Goal: Information Seeking & Learning: Learn about a topic

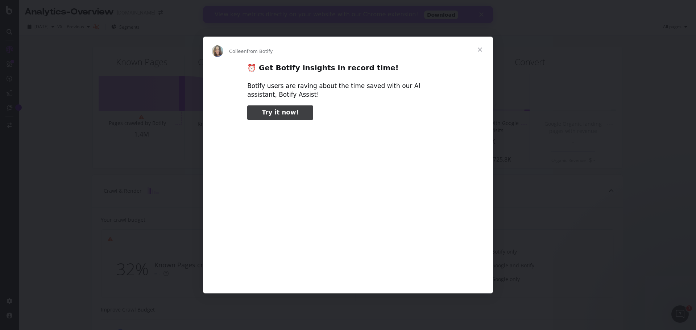
type input "291071"
click at [483, 47] on span "Close" at bounding box center [480, 50] width 26 height 26
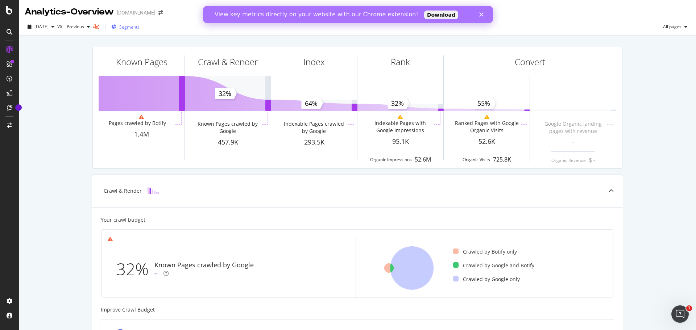
click at [135, 29] on span "Segments" at bounding box center [129, 27] width 20 height 6
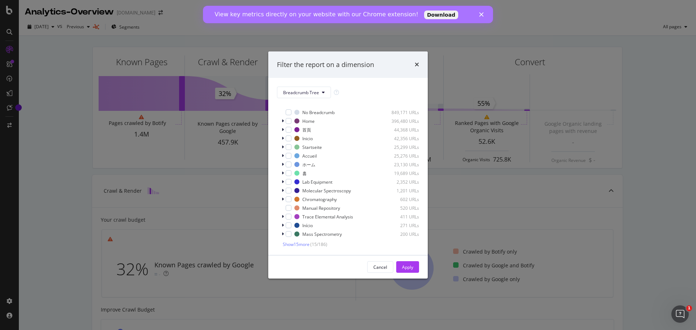
scroll to position [7, 0]
click at [298, 242] on span "Show 15 more" at bounding box center [296, 243] width 27 height 6
click at [289, 114] on div "modal" at bounding box center [288, 115] width 6 height 6
click at [282, 114] on icon "modal" at bounding box center [283, 115] width 2 height 4
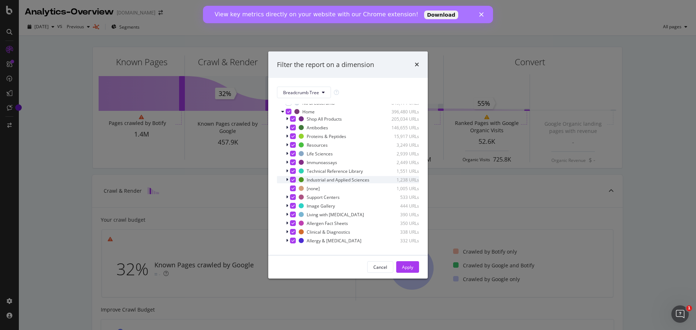
scroll to position [0, 0]
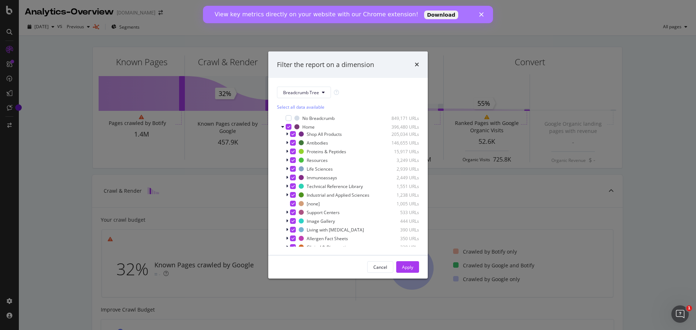
click at [289, 107] on div "Select all data available" at bounding box center [348, 107] width 142 height 6
click at [289, 108] on div "Unselect all data available" at bounding box center [348, 107] width 142 height 6
click at [288, 105] on div "Select all data available" at bounding box center [348, 107] width 142 height 6
click at [378, 267] on div "Cancel" at bounding box center [380, 267] width 14 height 6
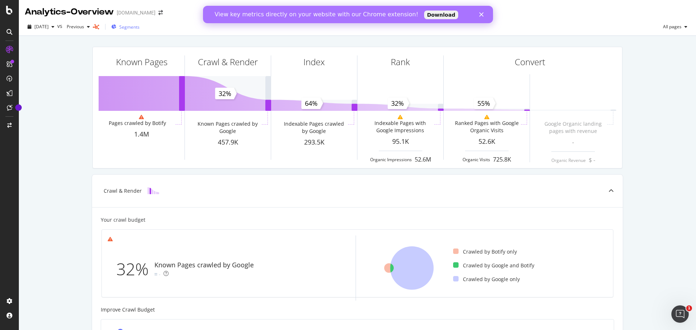
click at [139, 25] on span "Segments" at bounding box center [129, 27] width 20 height 6
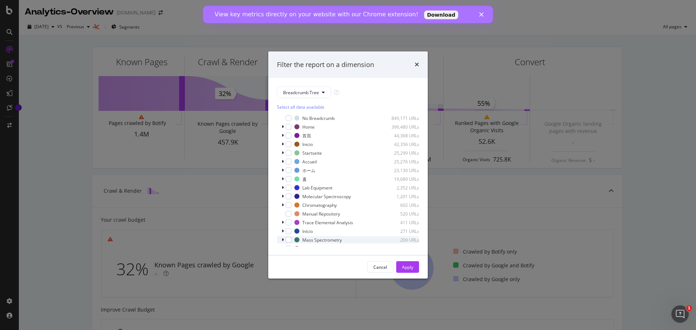
scroll to position [153, 0]
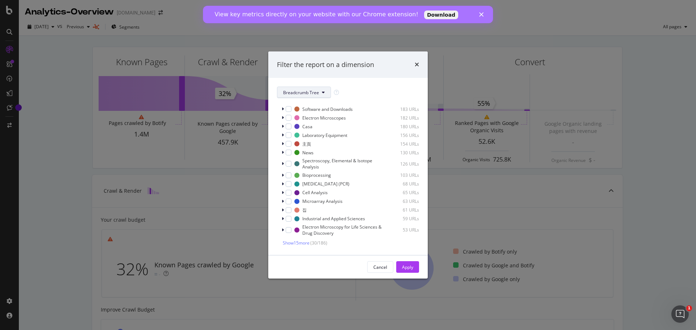
click at [312, 92] on span "Breadcrumb Tree" at bounding box center [301, 92] width 36 height 6
click at [414, 64] on icon "times" at bounding box center [416, 65] width 4 height 6
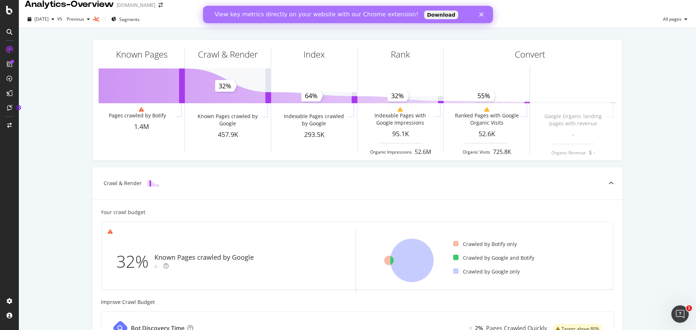
scroll to position [0, 0]
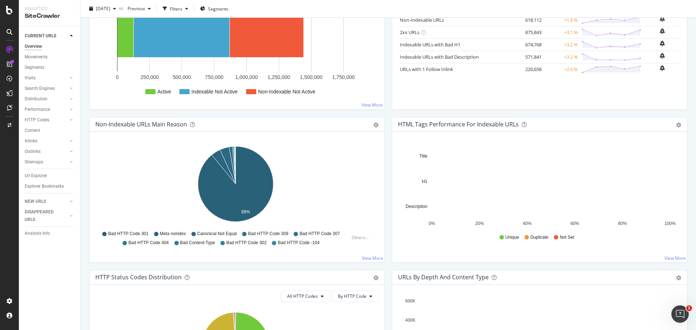
scroll to position [145, 0]
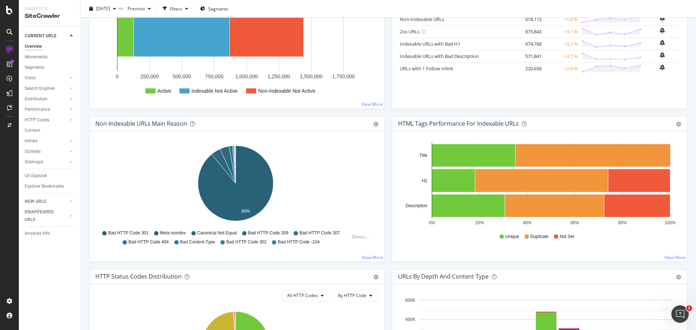
click at [122, 242] on icon at bounding box center [124, 242] width 4 height 4
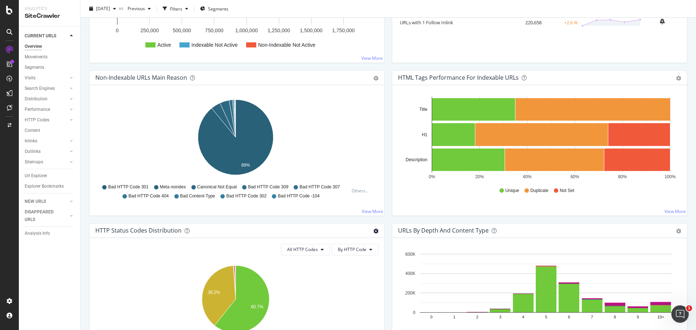
scroll to position [290, 0]
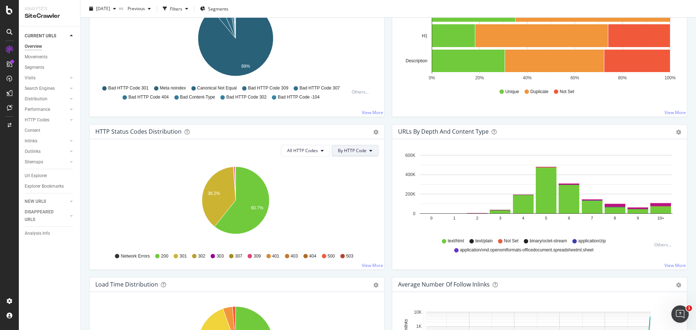
click at [361, 150] on span "By HTTP Code" at bounding box center [352, 150] width 29 height 6
drag, startPoint x: 281, startPoint y: 159, endPoint x: 292, endPoint y: 150, distance: 14.7
click at [280, 159] on div "All HTTP Codes By HTTP Code Hold CTRL while clicking to filter the report. 38.2…" at bounding box center [236, 204] width 295 height 130
click at [293, 150] on span "All HTTP Codes" at bounding box center [302, 150] width 31 height 6
click at [306, 219] on span "4xx family" at bounding box center [303, 219] width 37 height 7
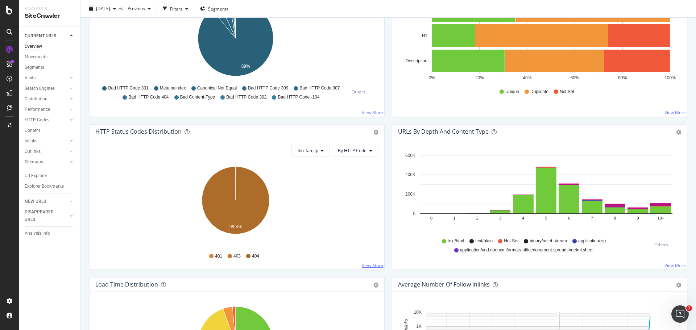
click at [373, 264] on link "View More" at bounding box center [372, 265] width 21 height 6
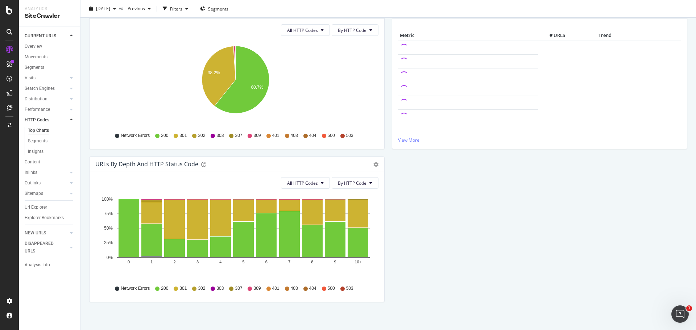
scroll to position [99, 0]
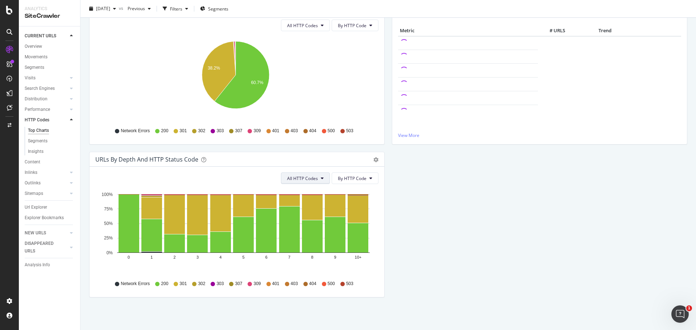
click at [306, 179] on span "All HTTP Codes" at bounding box center [302, 178] width 31 height 6
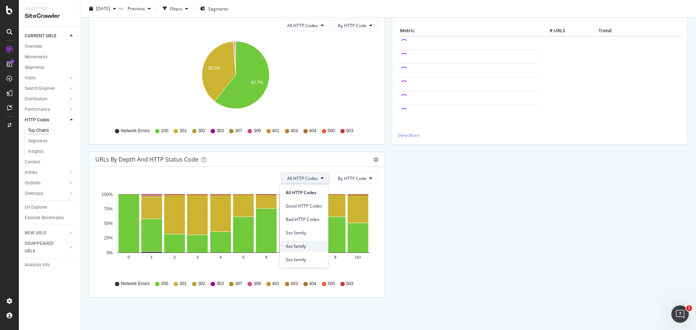
click at [309, 246] on span "4xx family" at bounding box center [303, 246] width 37 height 7
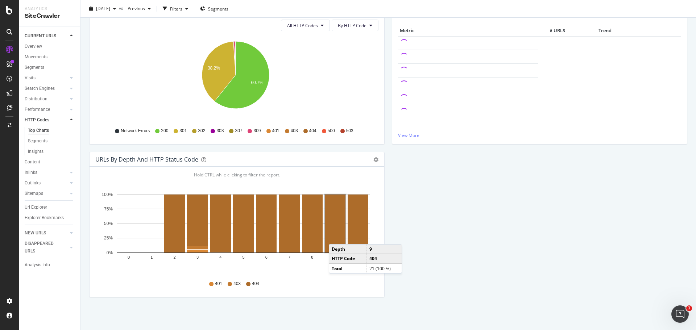
scroll to position [0, 0]
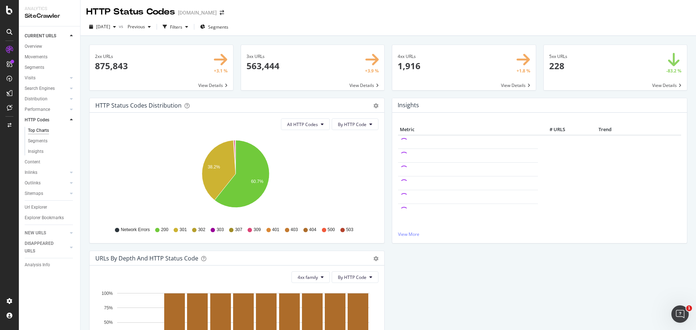
click at [465, 71] on span at bounding box center [463, 67] width 143 height 45
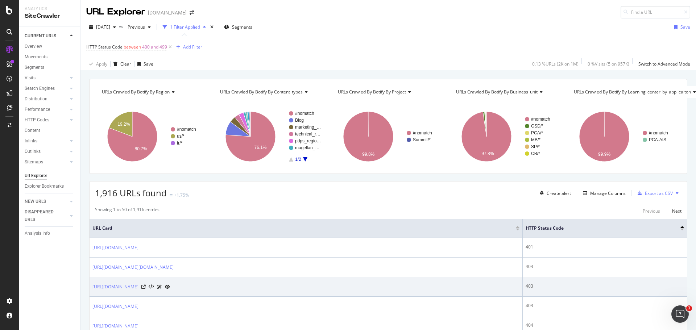
scroll to position [217, 0]
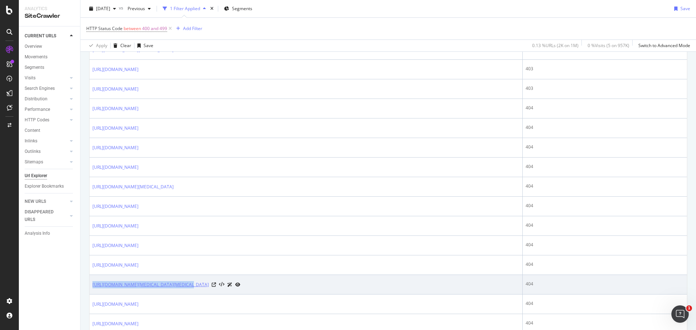
drag, startPoint x: 91, startPoint y: 285, endPoint x: 183, endPoint y: 286, distance: 92.0
click at [183, 286] on td "[URL][DOMAIN_NAME][MEDICAL_DATA][MEDICAL_DATA]" at bounding box center [305, 285] width 433 height 20
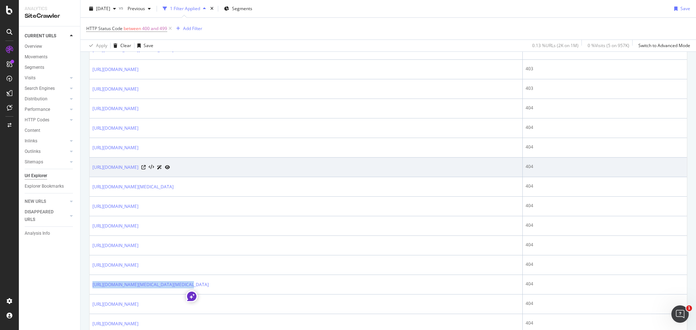
copy link "[URL][DOMAIN_NAME]"
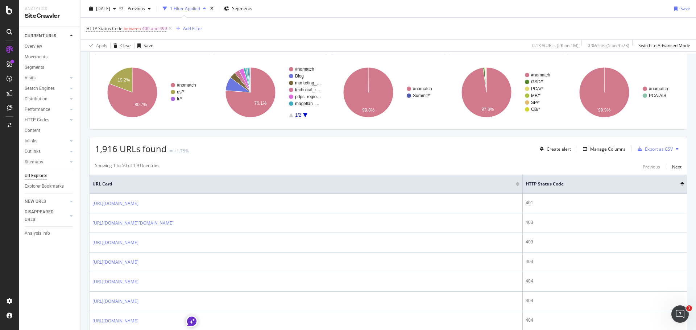
scroll to position [0, 0]
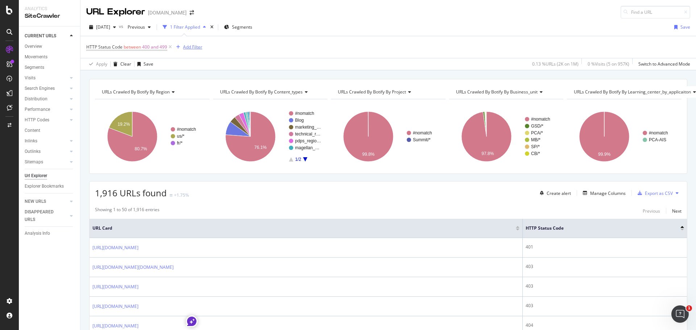
click at [189, 44] on div "Add Filter" at bounding box center [192, 47] width 19 height 6
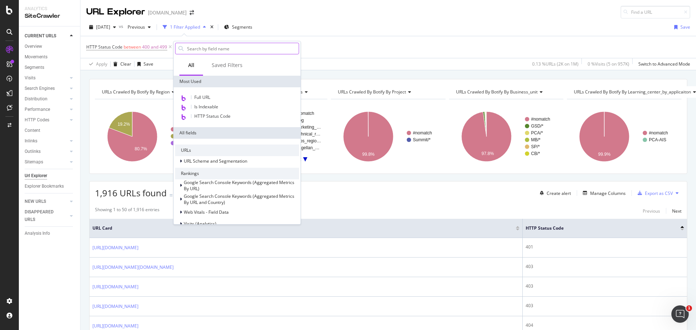
type input "[URL][DOMAIN_NAME]"
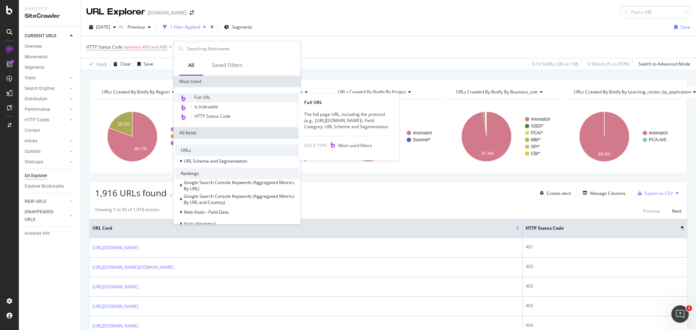
click at [240, 99] on div "Full URL" at bounding box center [237, 97] width 124 height 9
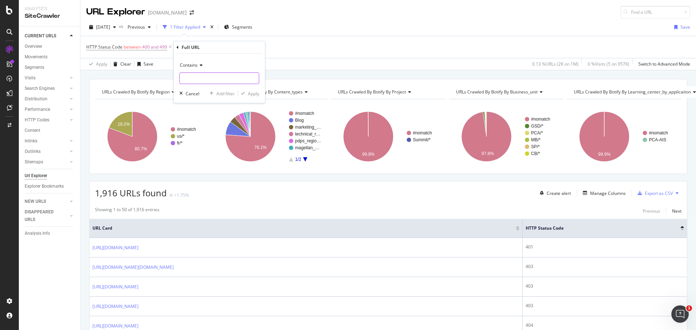
click at [241, 83] on input "text" at bounding box center [219, 78] width 79 height 12
paste input "[URL][DOMAIN_NAME]"
type input "[URL][DOMAIN_NAME]"
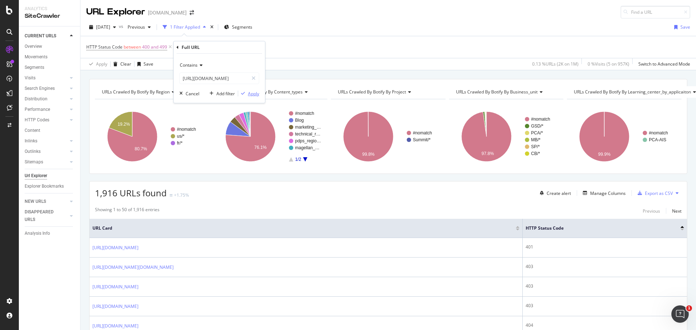
click at [253, 92] on div "Apply" at bounding box center [253, 94] width 11 height 6
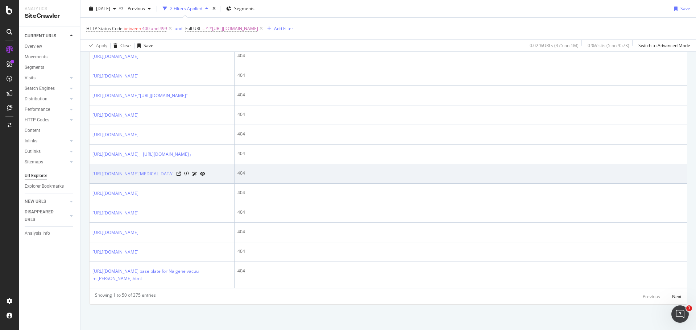
scroll to position [1575, 0]
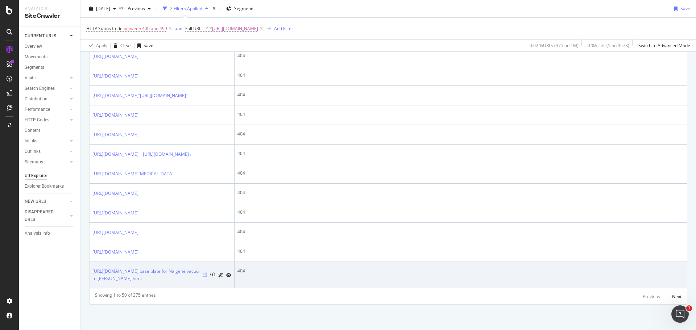
click at [204, 273] on icon at bounding box center [205, 275] width 4 height 4
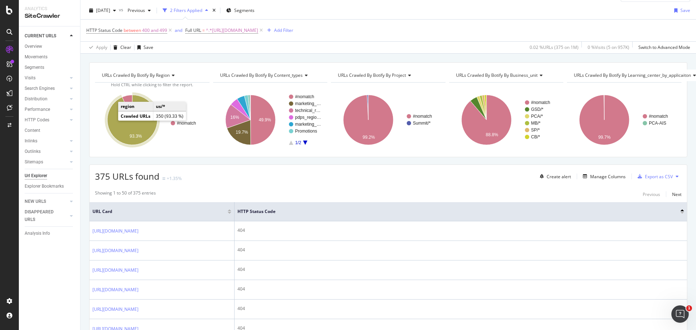
scroll to position [0, 0]
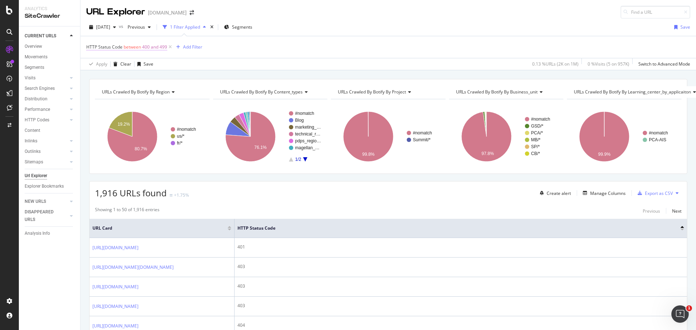
click at [142, 47] on span "400 and 499" at bounding box center [154, 47] width 25 height 10
drag, startPoint x: 222, startPoint y: 47, endPoint x: 220, endPoint y: 39, distance: 8.5
click at [221, 46] on div "HTTP Status Code between 400 and 499 Add Filter" at bounding box center [388, 47] width 604 height 22
click at [213, 28] on icon "times" at bounding box center [211, 27] width 3 height 4
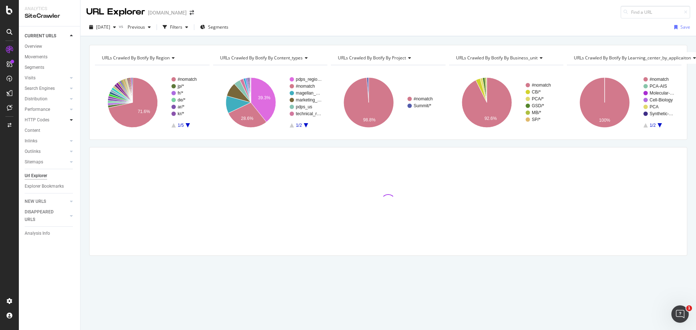
click at [70, 120] on icon at bounding box center [71, 120] width 3 height 4
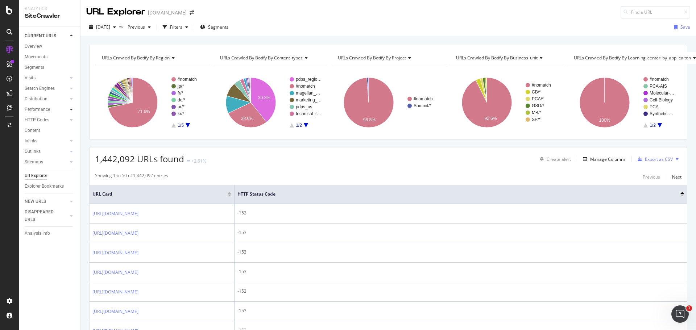
click at [70, 111] on div at bounding box center [71, 109] width 7 height 7
click at [71, 99] on icon at bounding box center [71, 99] width 3 height 4
click at [71, 204] on icon at bounding box center [71, 204] width 3 height 4
click at [69, 162] on div at bounding box center [71, 161] width 7 height 7
click at [42, 47] on div "Overview" at bounding box center [33, 47] width 17 height 8
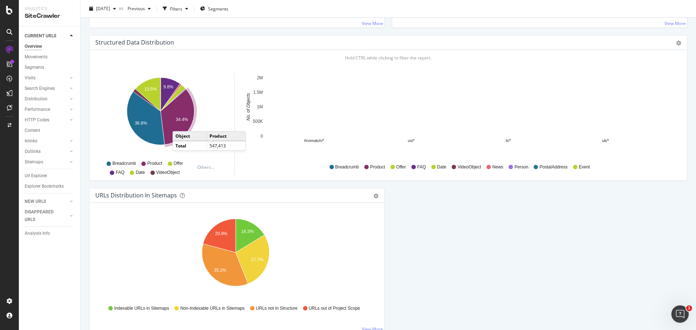
scroll to position [649, 0]
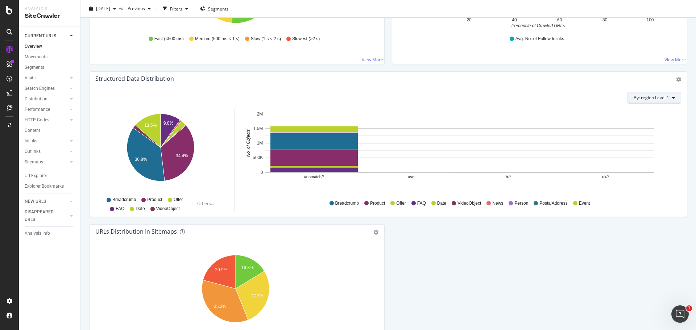
click at [668, 100] on button "By: region Level 1" at bounding box center [654, 98] width 54 height 12
click at [554, 87] on div "By: region Level 1 Hold CTRL while clicking to filter the report. 9.8% 34.4% 13…" at bounding box center [387, 151] width 597 height 130
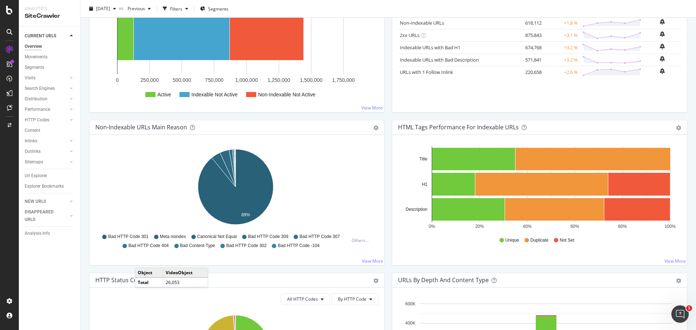
scroll to position [0, 0]
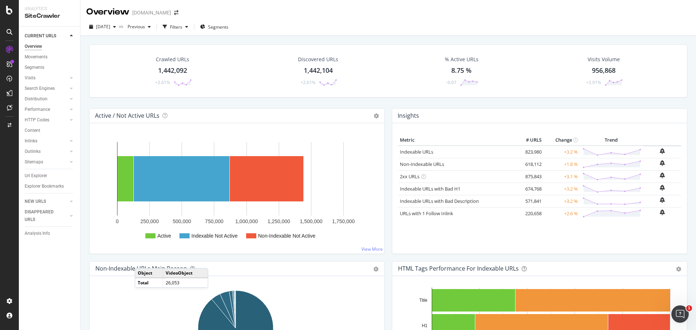
click at [71, 36] on icon at bounding box center [71, 36] width 3 height 4
click at [72, 45] on icon at bounding box center [71, 46] width 3 height 4
click at [73, 46] on div at bounding box center [71, 46] width 7 height 7
click at [43, 54] on link "Overview" at bounding box center [50, 57] width 50 height 8
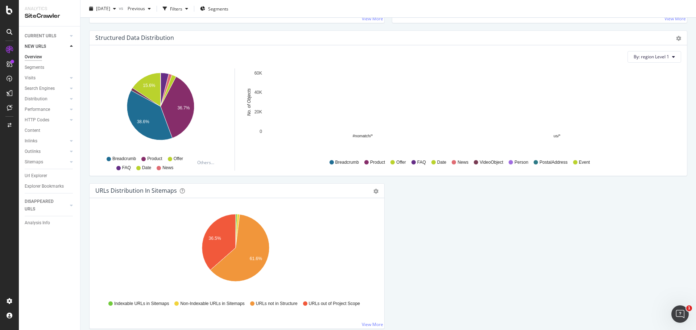
scroll to position [721, 0]
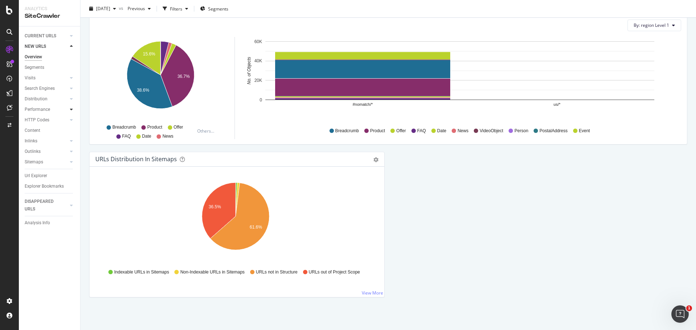
click at [73, 108] on div at bounding box center [71, 109] width 7 height 7
click at [41, 120] on div "Top Charts" at bounding box center [38, 120] width 21 height 8
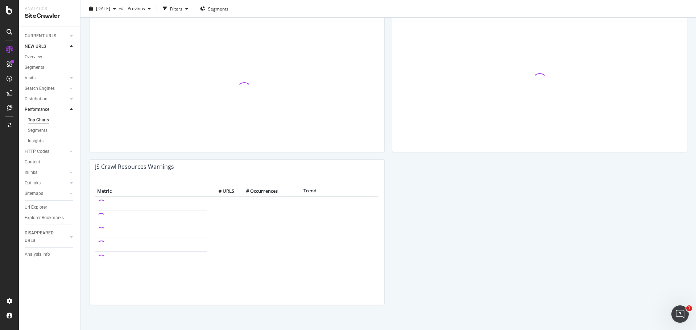
scroll to position [580, 0]
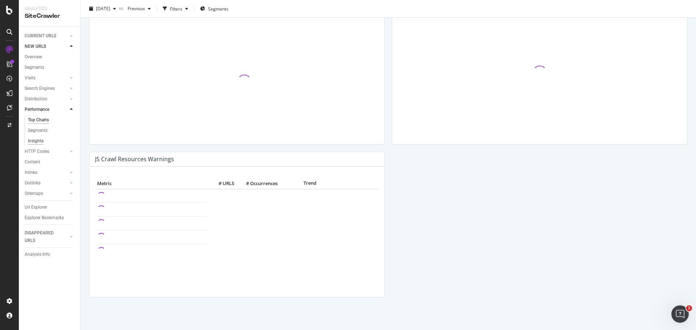
click at [35, 142] on div "Insights" at bounding box center [36, 141] width 16 height 8
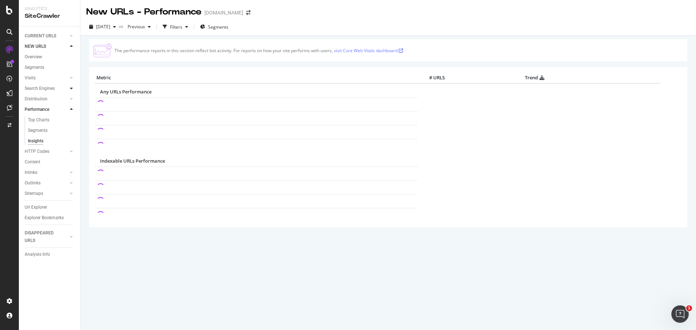
click at [72, 89] on icon at bounding box center [71, 88] width 3 height 4
click at [8, 9] on icon at bounding box center [9, 10] width 7 height 9
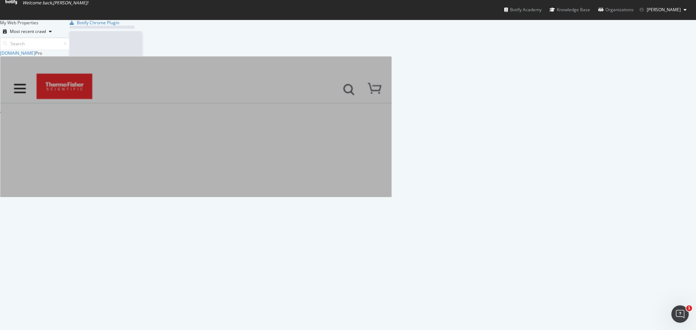
scroll to position [325, 685]
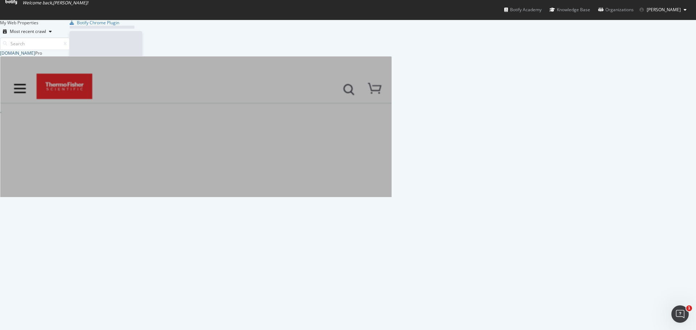
scroll to position [325, 685]
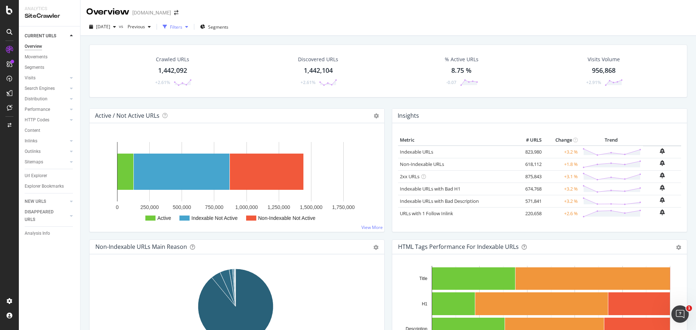
click at [191, 28] on div "button" at bounding box center [186, 27] width 9 height 4
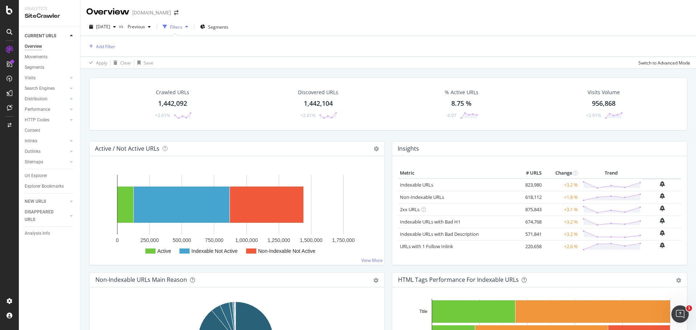
click at [191, 28] on div "button" at bounding box center [186, 27] width 9 height 4
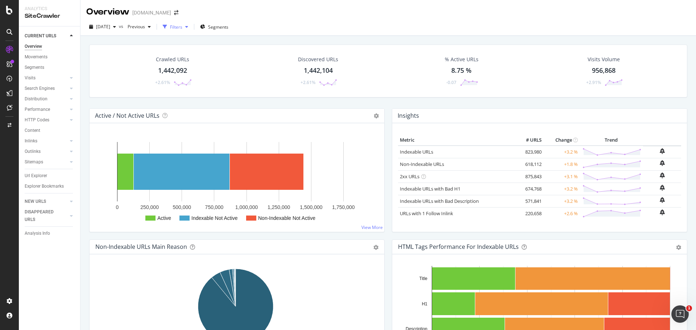
click at [191, 28] on div "button" at bounding box center [186, 27] width 9 height 4
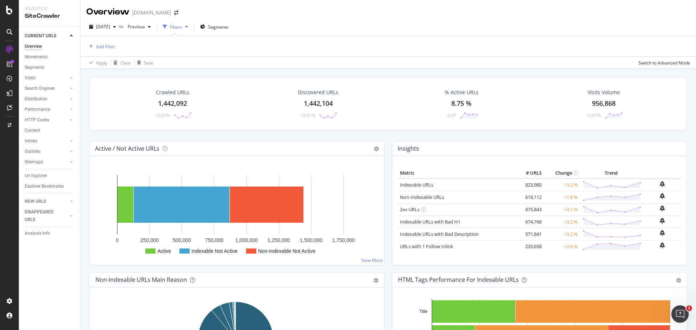
click at [191, 28] on div "button" at bounding box center [186, 27] width 9 height 4
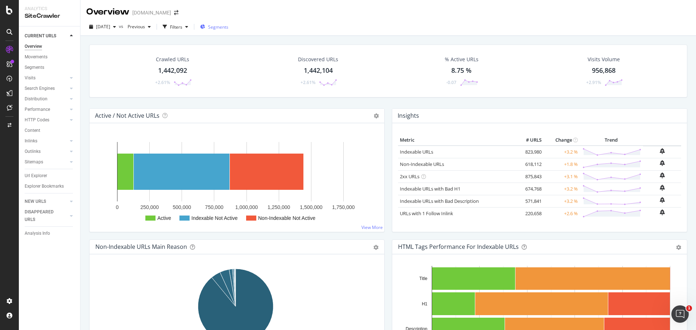
click at [219, 28] on div "Segments" at bounding box center [214, 27] width 28 height 6
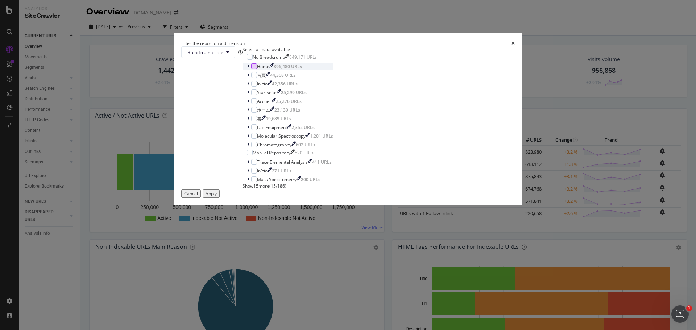
click at [257, 69] on div "modal" at bounding box center [254, 66] width 6 height 6
click at [269, 189] on span "Show 15 more" at bounding box center [255, 186] width 27 height 6
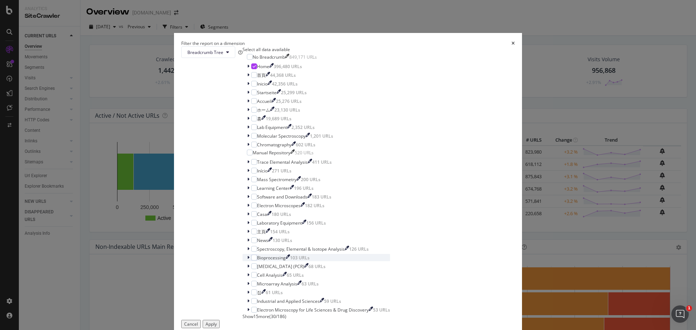
scroll to position [0, 0]
click at [256, 68] on icon "modal" at bounding box center [254, 66] width 3 height 4
click at [289, 185] on div "Learning Center" at bounding box center [273, 188] width 33 height 6
click at [257, 185] on div "modal" at bounding box center [254, 188] width 6 height 6
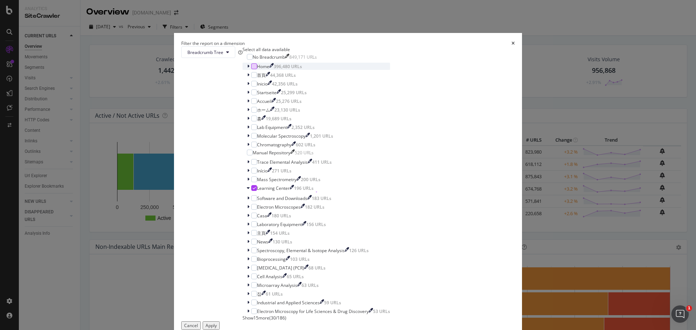
click at [217, 322] on div "Apply" at bounding box center [210, 325] width 11 height 6
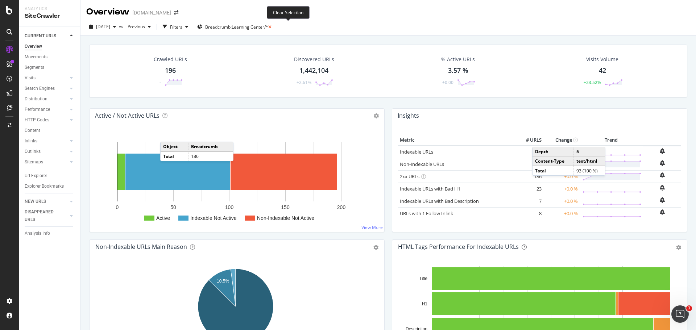
click at [271, 28] on icon at bounding box center [269, 27] width 3 height 4
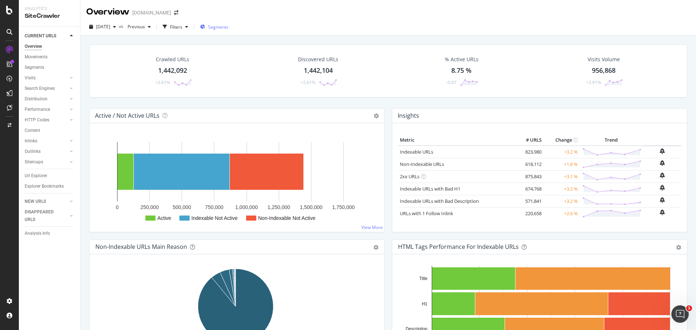
click at [228, 25] on span "Segments" at bounding box center [218, 27] width 20 height 6
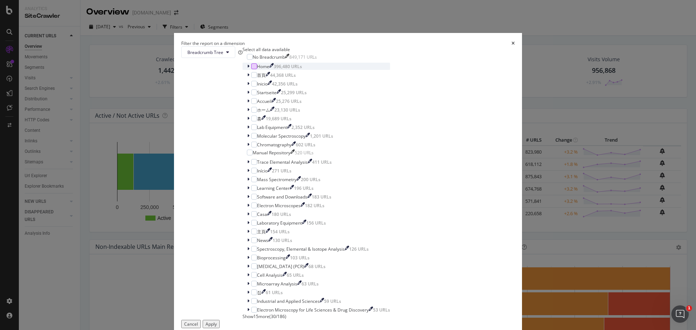
click at [257, 69] on div "modal" at bounding box center [254, 66] width 6 height 6
click at [217, 321] on div "Apply" at bounding box center [210, 324] width 11 height 6
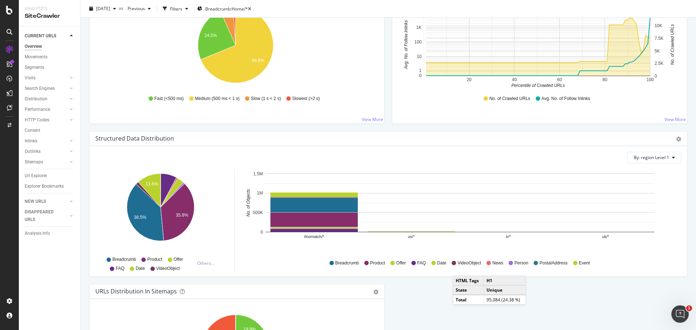
scroll to position [580, 0]
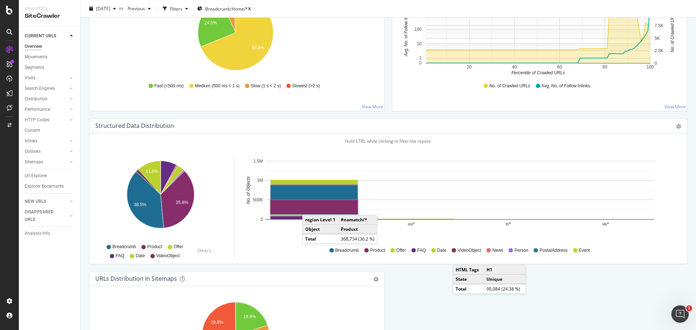
drag, startPoint x: 313, startPoint y: 201, endPoint x: 309, endPoint y: 208, distance: 7.6
click at [309, 208] on rect "A chart." at bounding box center [313, 207] width 87 height 14
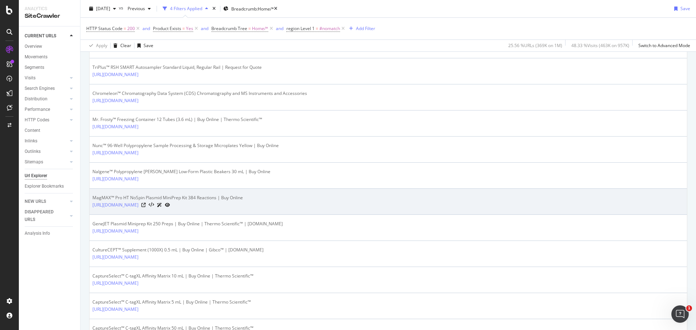
scroll to position [543, 0]
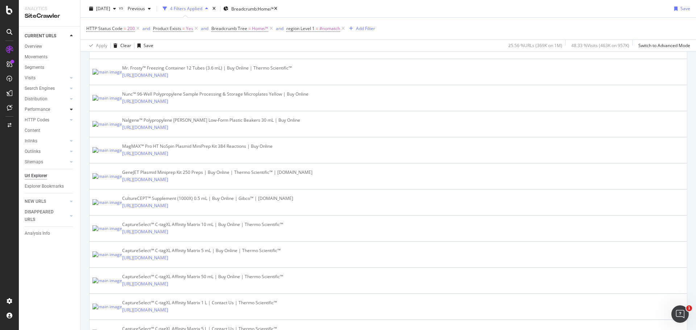
click at [71, 107] on icon at bounding box center [71, 109] width 3 height 4
click at [45, 121] on div "Top Charts" at bounding box center [38, 120] width 21 height 8
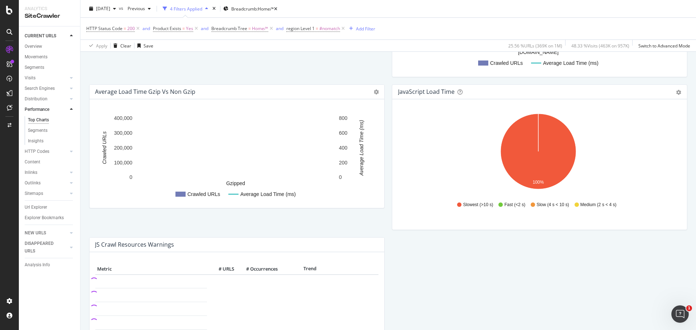
scroll to position [680, 0]
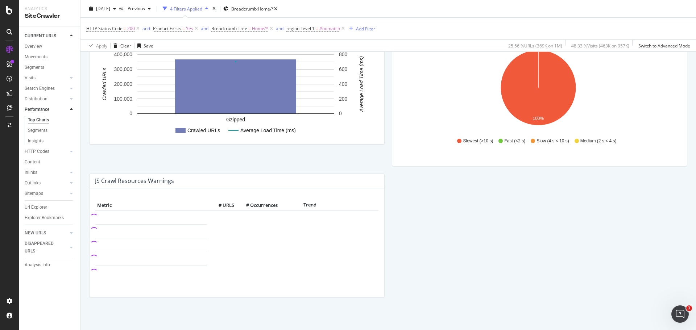
click at [68, 110] on div at bounding box center [71, 109] width 7 height 7
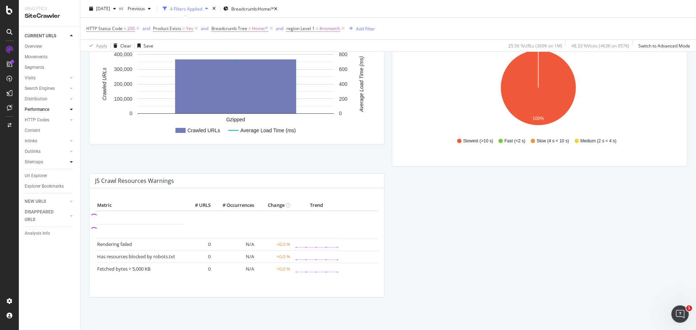
click at [73, 162] on div at bounding box center [71, 161] width 7 height 7
click at [42, 182] on div "Insights" at bounding box center [36, 183] width 16 height 8
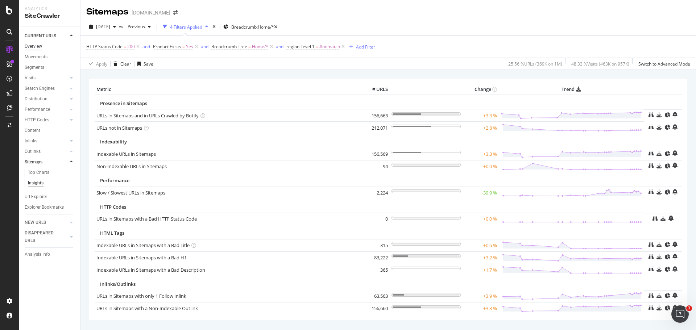
click at [41, 46] on div "Overview" at bounding box center [33, 47] width 17 height 8
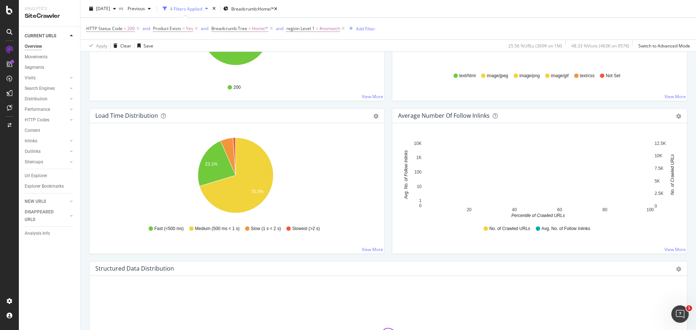
scroll to position [733, 0]
